Goal: Task Accomplishment & Management: Use online tool/utility

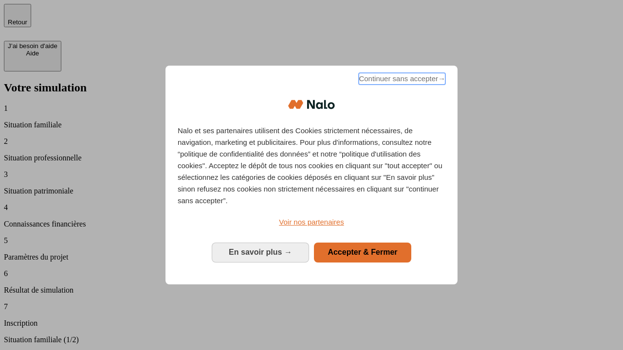
click at [401, 80] on span "Continuer sans accepter →" at bounding box center [402, 79] width 87 height 12
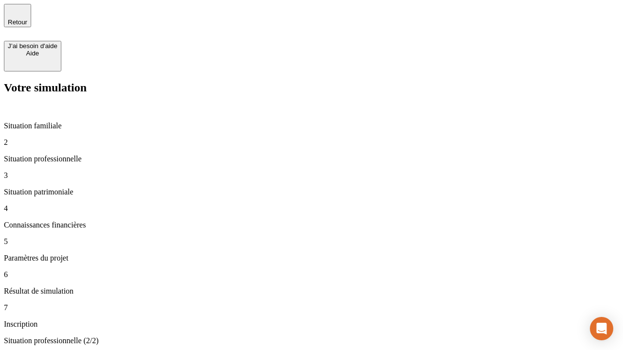
type input "30 000"
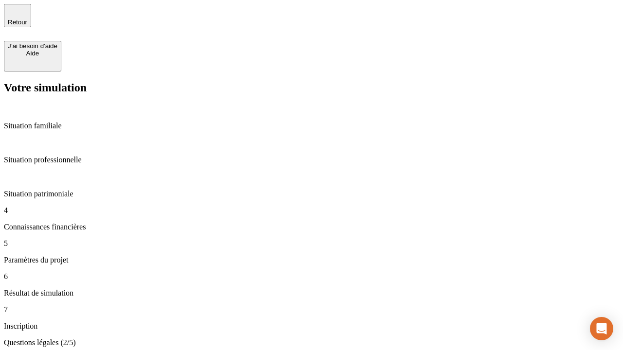
scroll to position [2, 0]
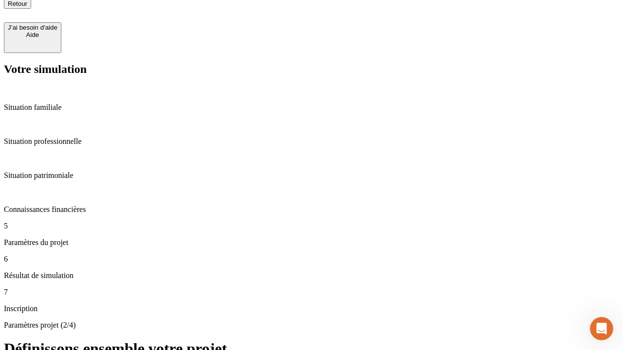
scroll to position [10, 0]
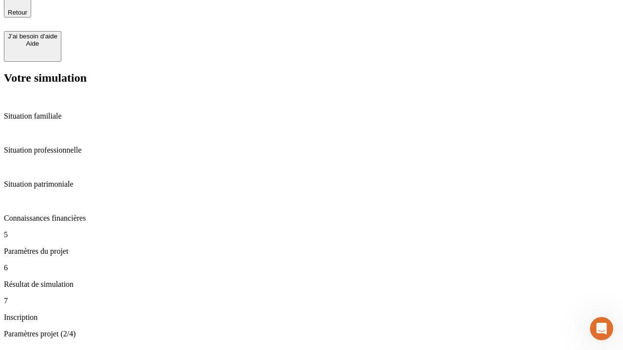
type input "25"
type input "64"
type input "1 000"
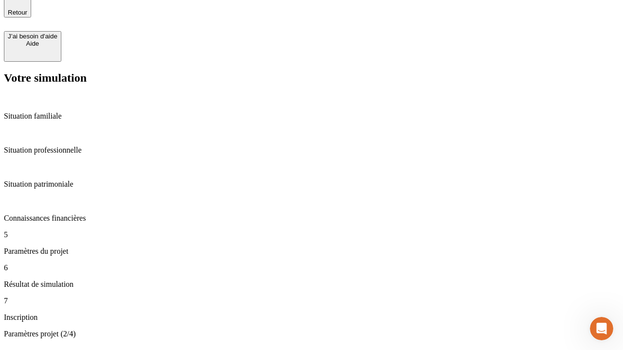
type input "640"
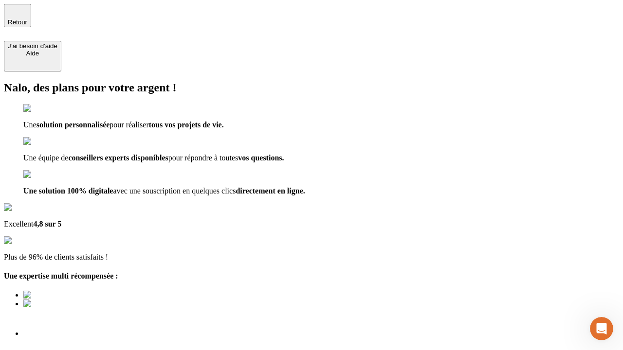
scroll to position [7, 0]
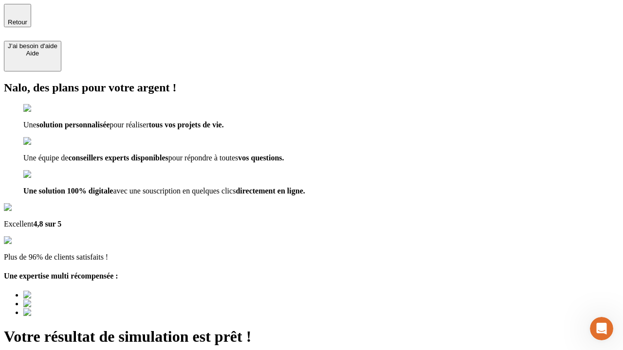
type input "[EMAIL_ADDRESS][PERSON_NAME][DOMAIN_NAME]"
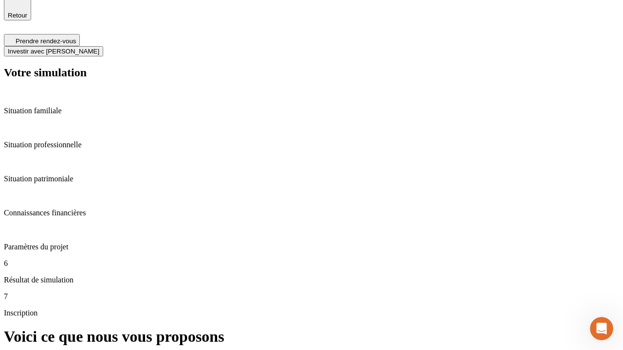
click at [99, 48] on span "Investir avec [PERSON_NAME]" at bounding box center [53, 51] width 91 height 7
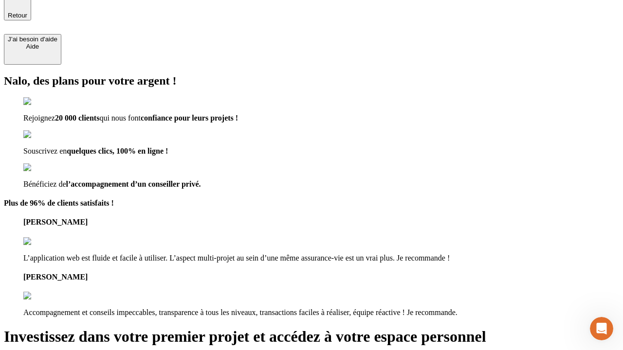
scroll to position [6, 0]
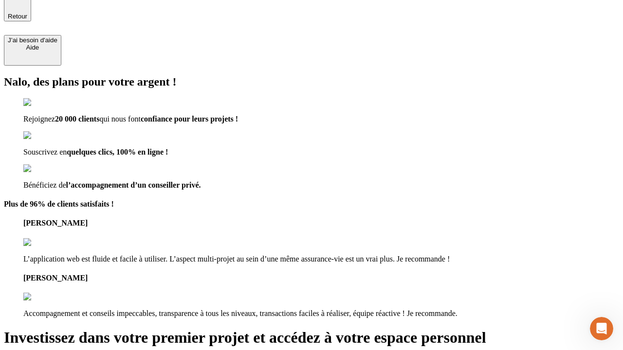
type input "abc"
